Goal: Information Seeking & Learning: Check status

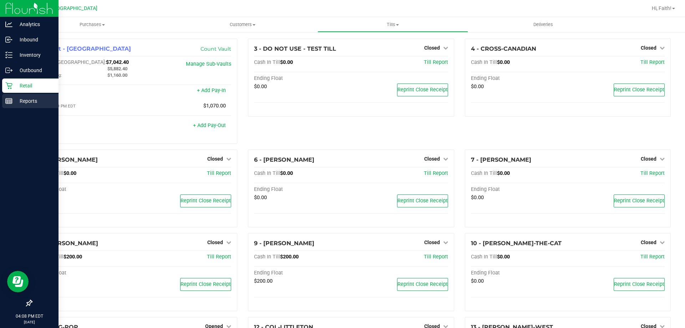
click at [10, 96] on div "Reports" at bounding box center [30, 101] width 56 height 14
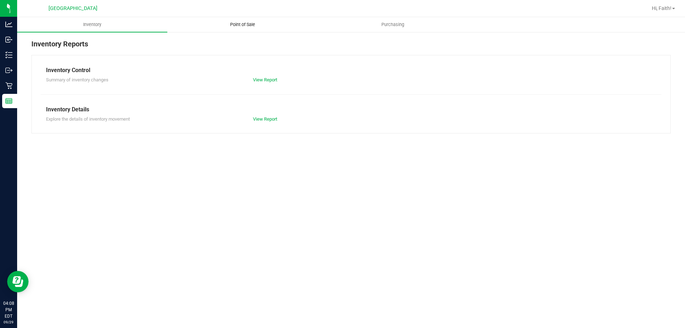
click at [235, 26] on span "Point of Sale" at bounding box center [243, 24] width 44 height 6
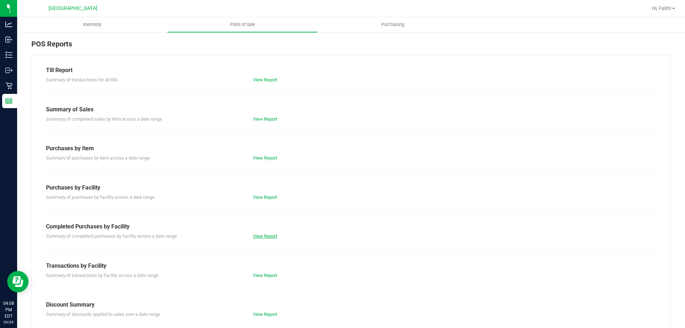
click at [256, 237] on link "View Report" at bounding box center [265, 235] width 24 height 5
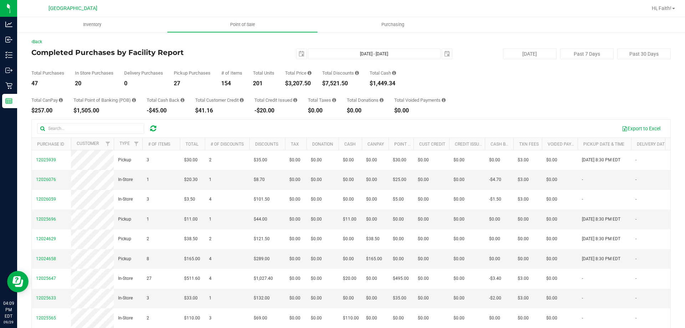
click at [299, 83] on div "$3,207.50" at bounding box center [298, 84] width 26 height 6
copy div "3,207.50"
